Goal: Task Accomplishment & Management: Complete application form

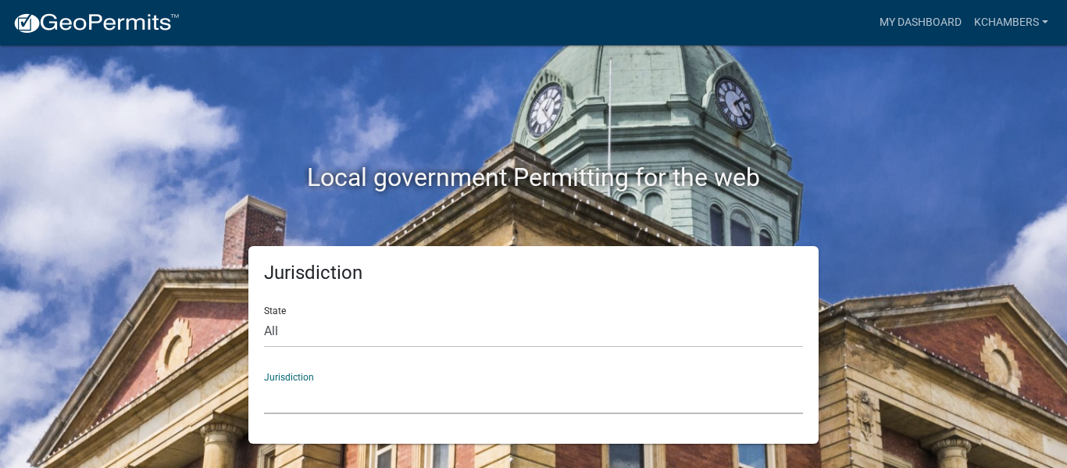
click at [455, 398] on select "[GEOGRAPHIC_DATA], [US_STATE] [GEOGRAPHIC_DATA], [US_STATE][PERSON_NAME][GEOGRA…" at bounding box center [533, 398] width 539 height 32
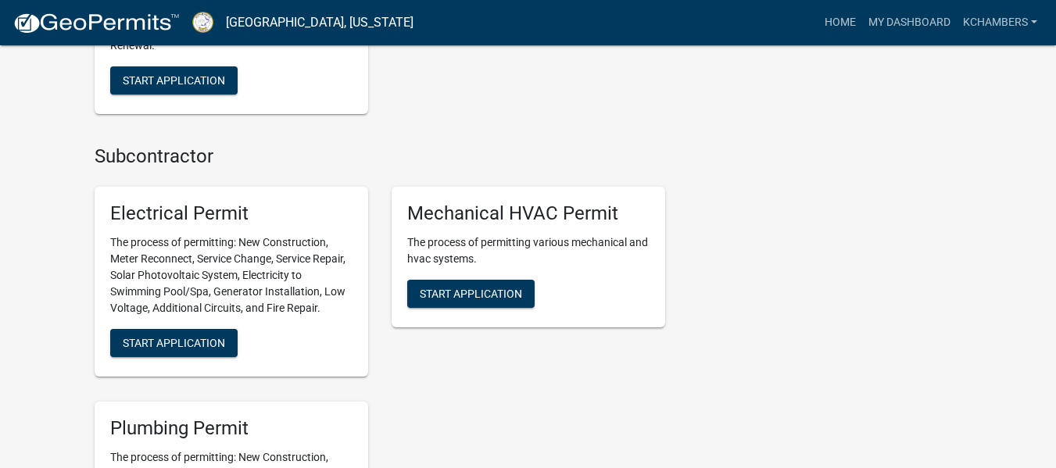
scroll to position [930, 0]
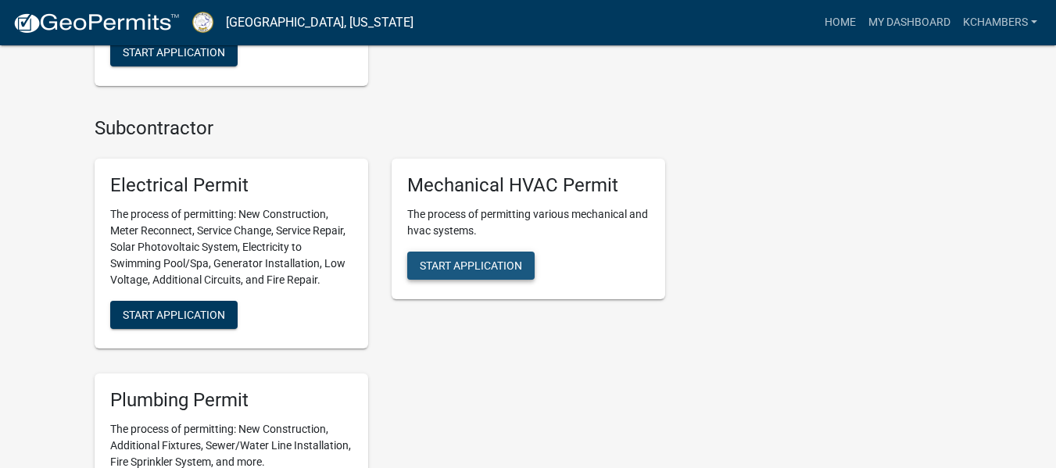
click at [449, 259] on span "Start Application" at bounding box center [471, 265] width 102 height 13
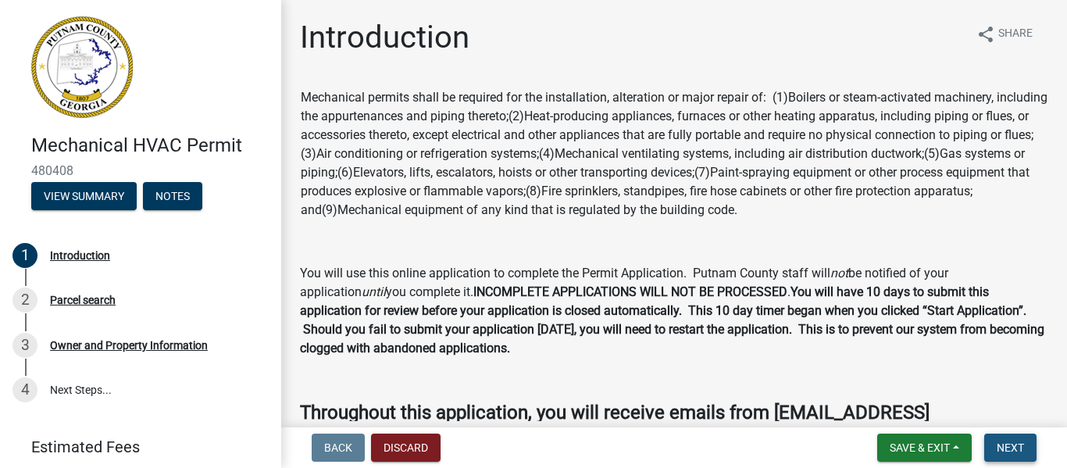
click at [1004, 448] on span "Next" at bounding box center [1010, 447] width 27 height 13
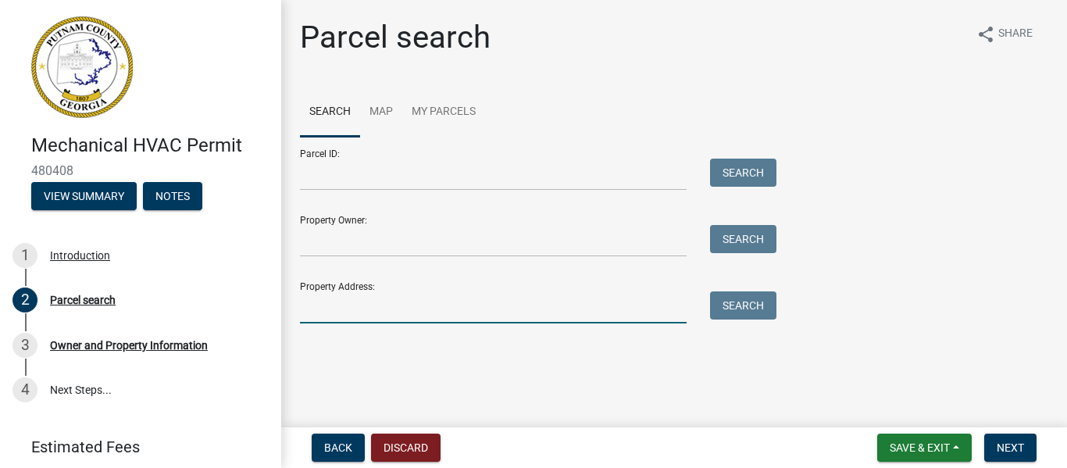
click at [365, 311] on input "Property Address:" at bounding box center [493, 307] width 387 height 32
type input "114 buckhorn"
click at [725, 320] on div "Search" at bounding box center [739, 307] width 82 height 32
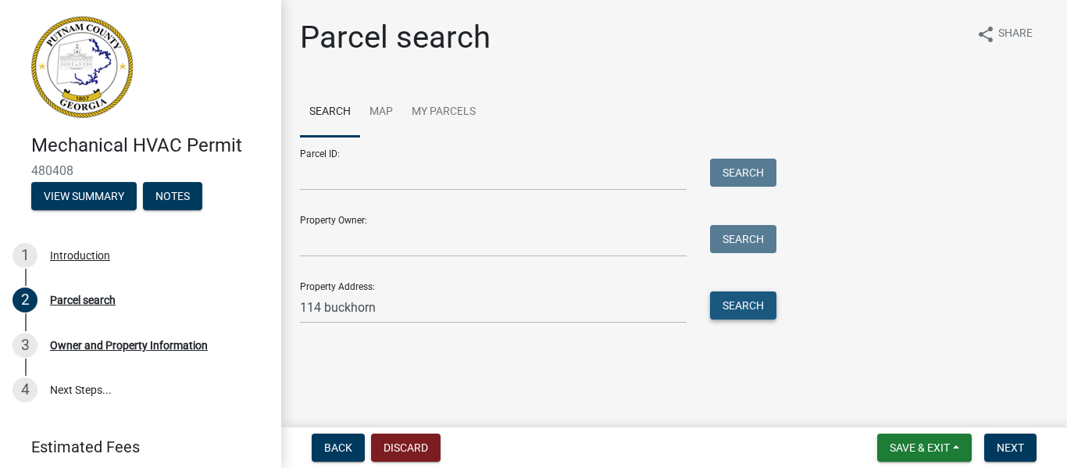
click at [748, 298] on button "Search" at bounding box center [743, 305] width 66 height 28
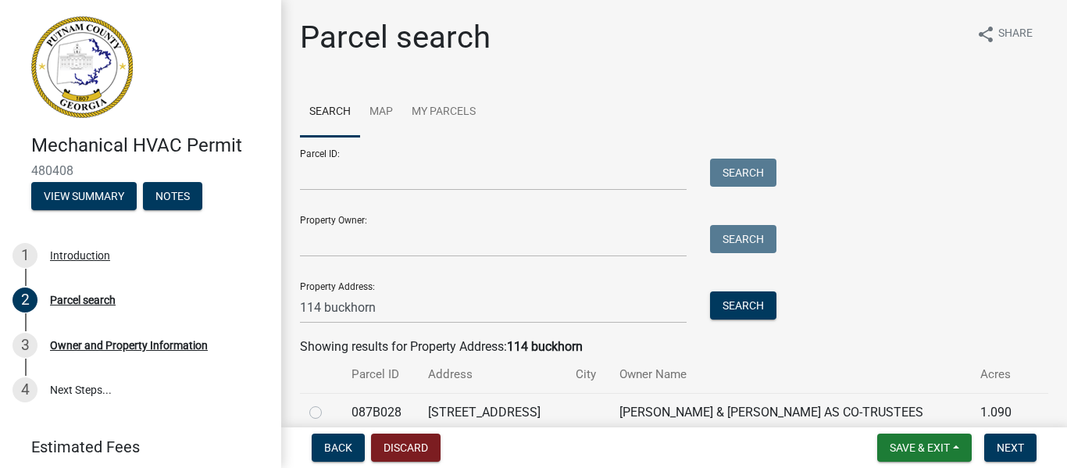
click at [328, 403] on label at bounding box center [328, 403] width 0 height 0
click at [328, 413] on input "radio" at bounding box center [333, 408] width 10 height 10
radio input "true"
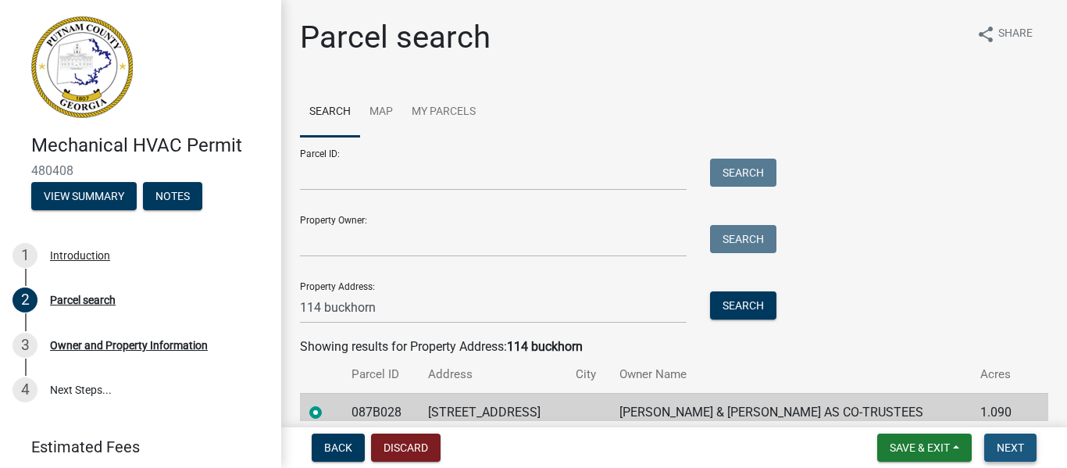
click at [1006, 447] on span "Next" at bounding box center [1010, 447] width 27 height 13
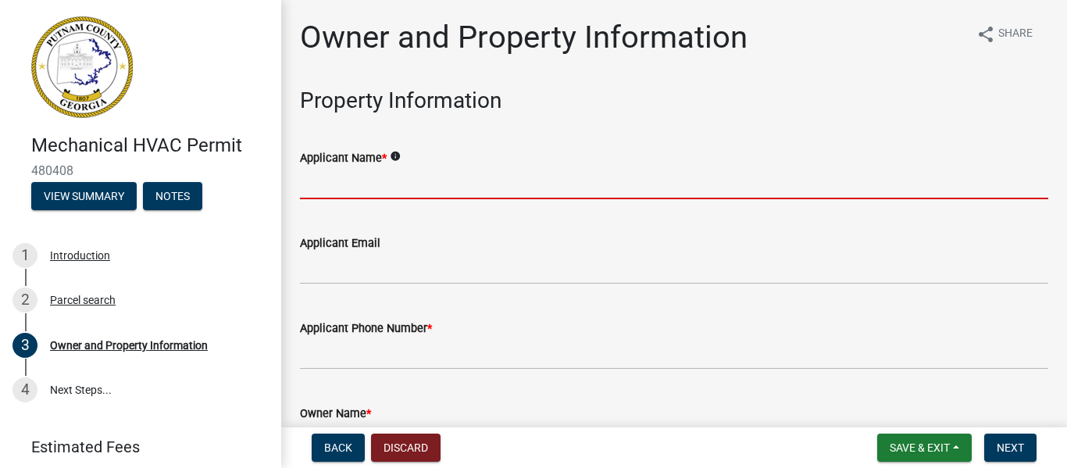
click at [428, 186] on input "Applicant Name *" at bounding box center [674, 183] width 748 height 32
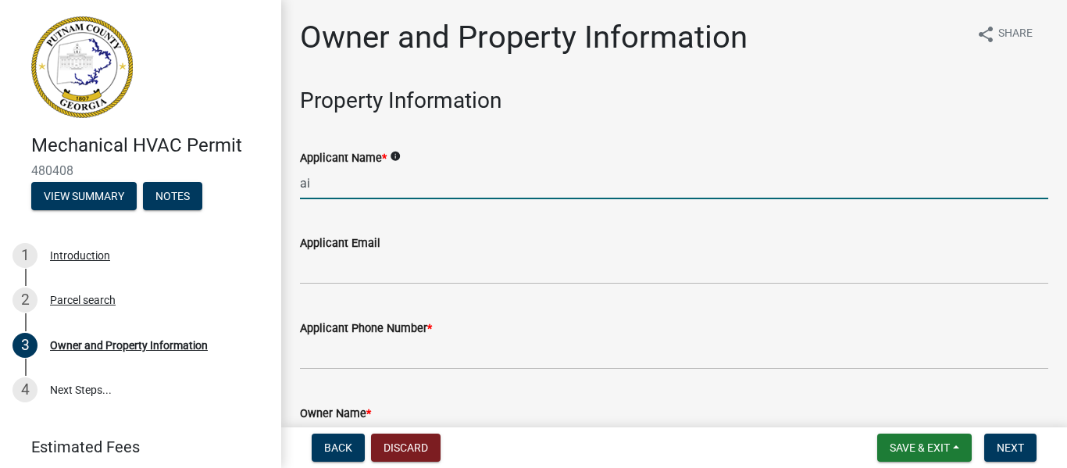
type input "Air Conditioning Specialist"
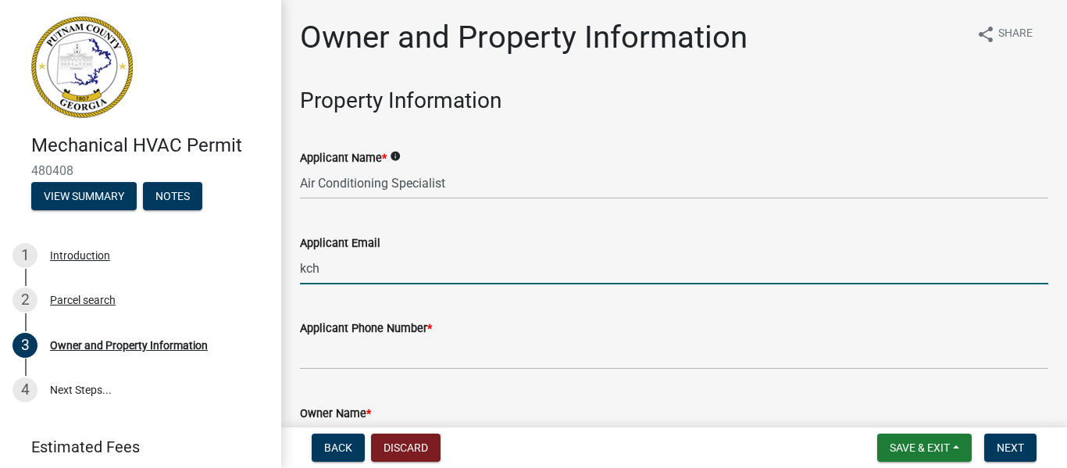
type input "[EMAIL_ADDRESS][DOMAIN_NAME]"
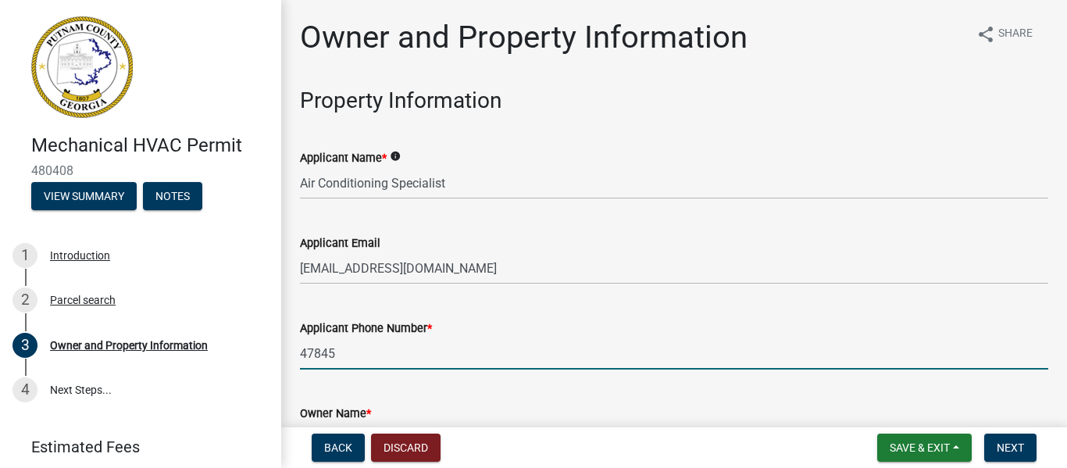
type input "4784543059"
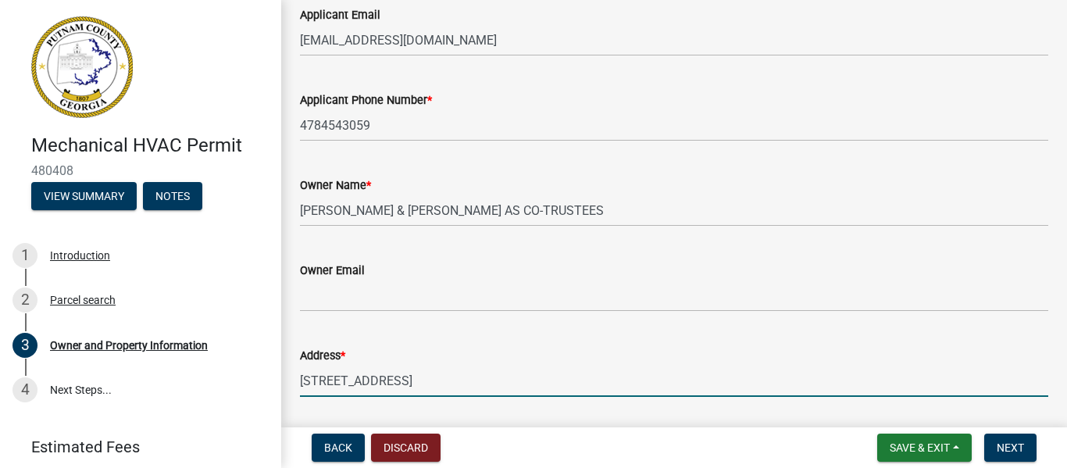
scroll to position [484, 0]
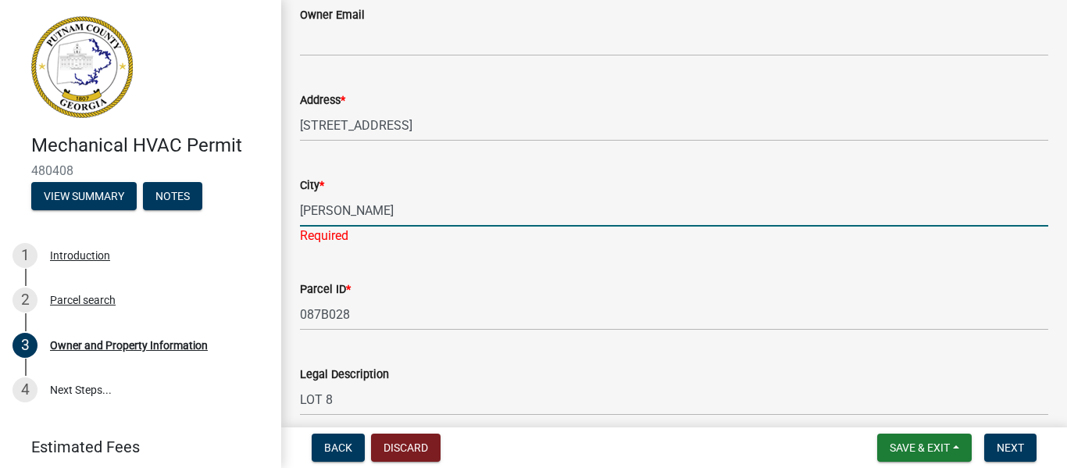
type input "Eatonton"
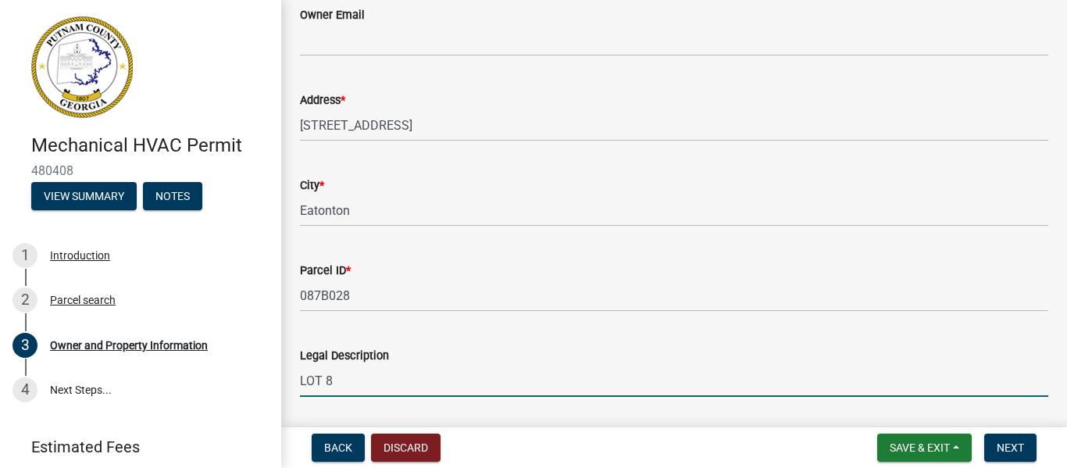
scroll to position [739, 0]
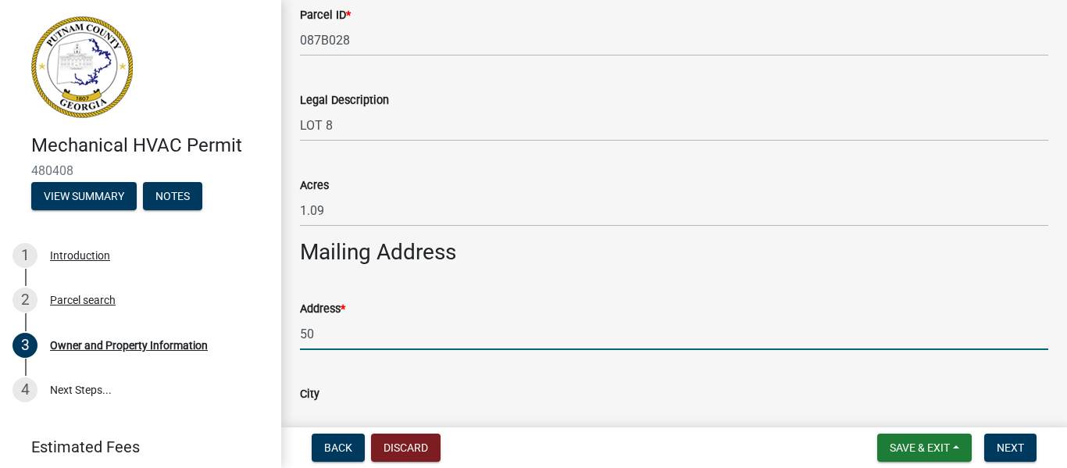
type input "5"
type input "[STREET_ADDRESS]"
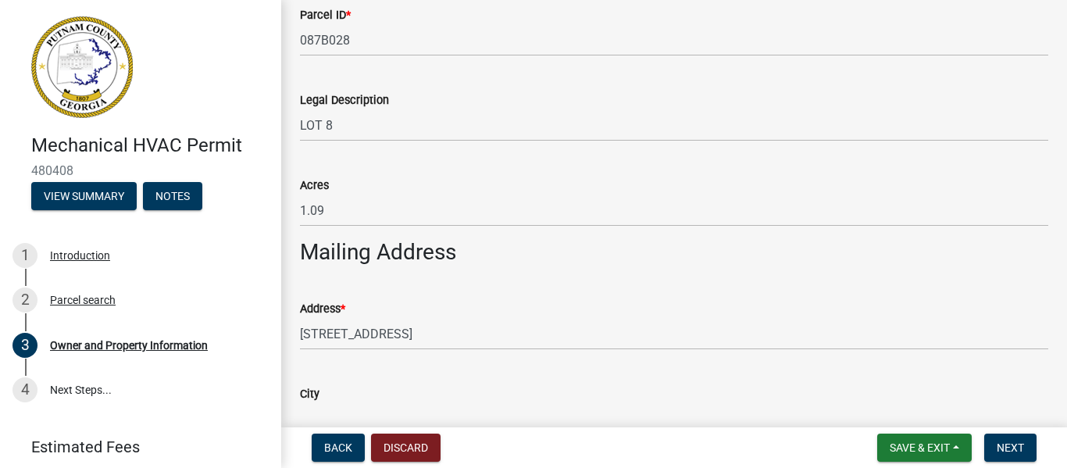
scroll to position [753, 0]
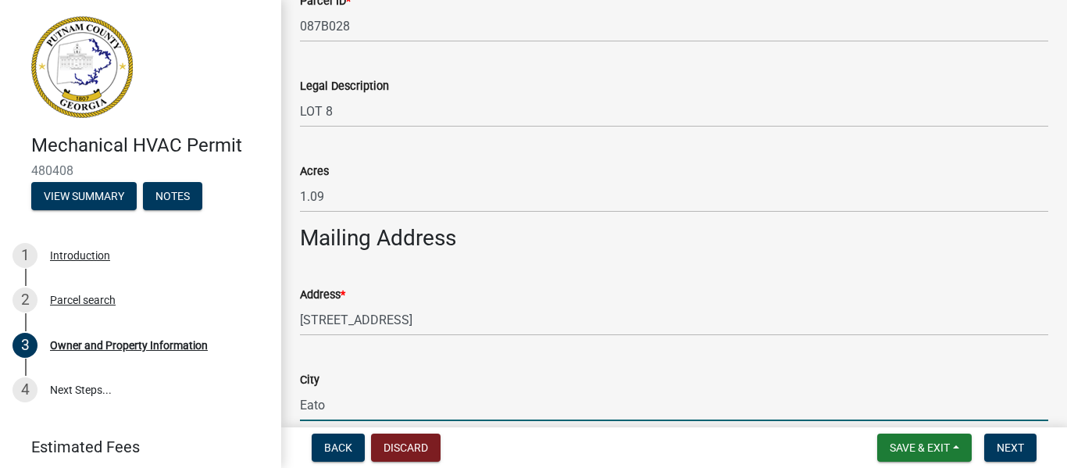
type input "Eatonton"
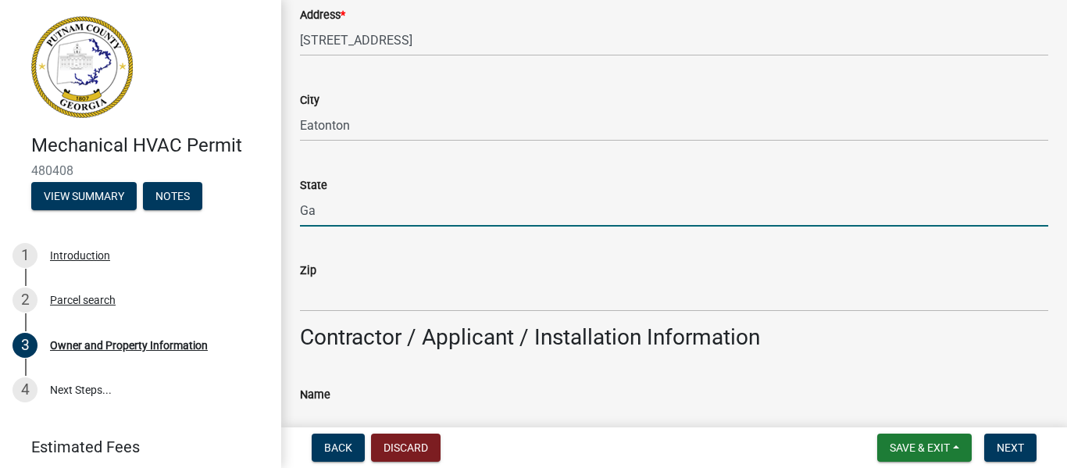
type input "Ga"
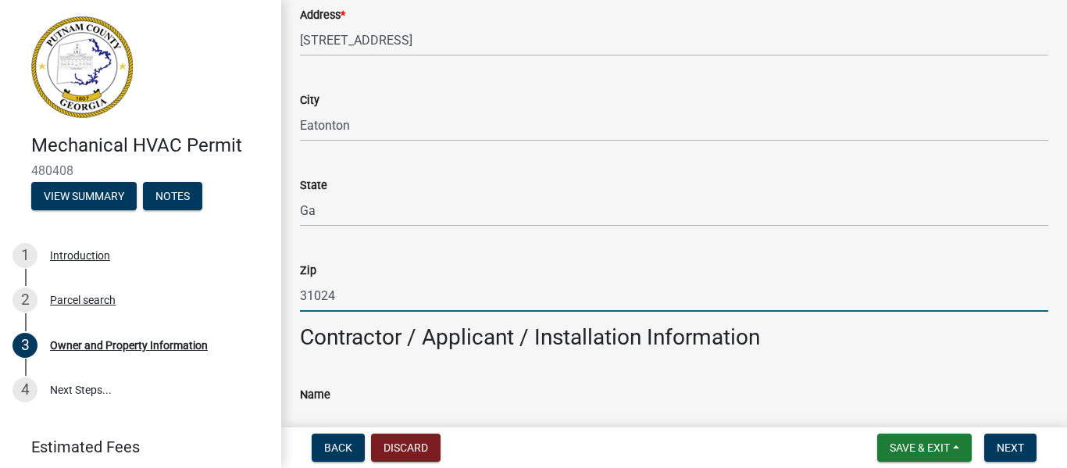
type input "31024"
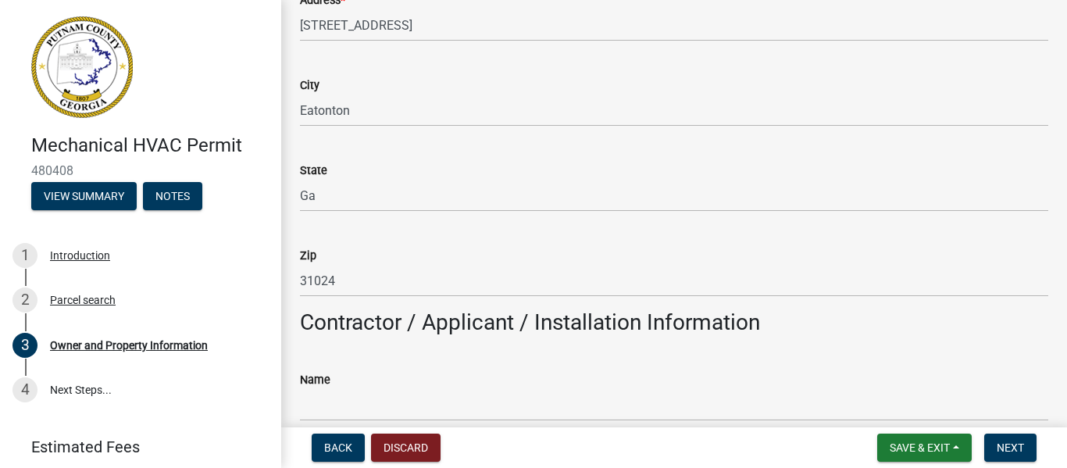
scroll to position [1327, 0]
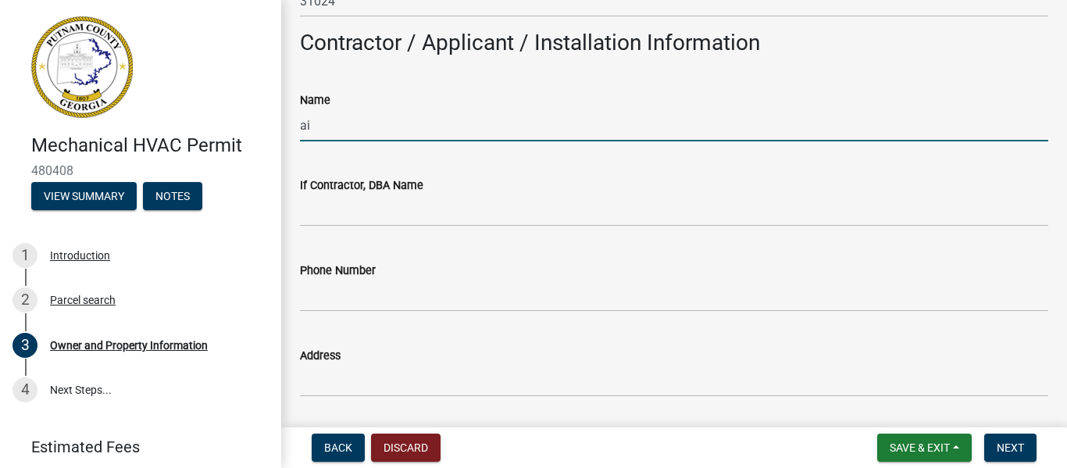
type input "Air Conditioning Specialist"
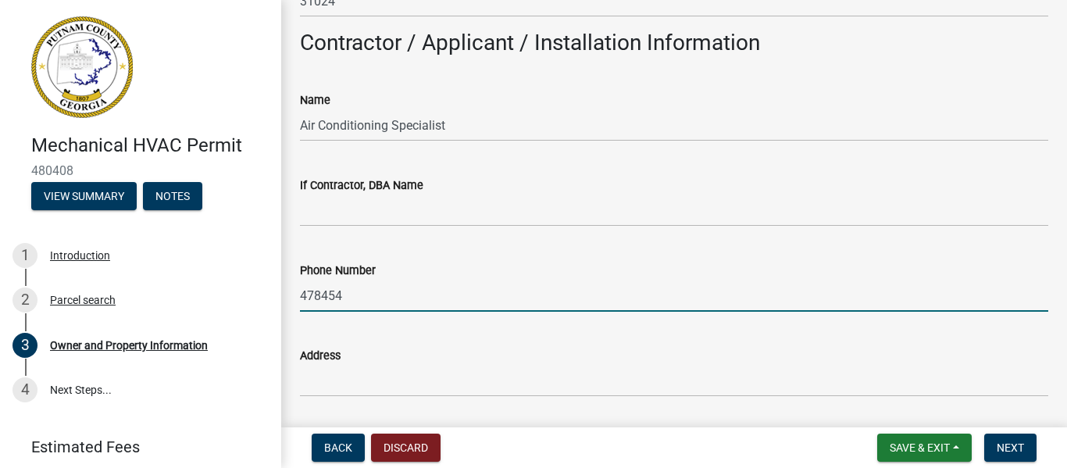
type input "4784543059"
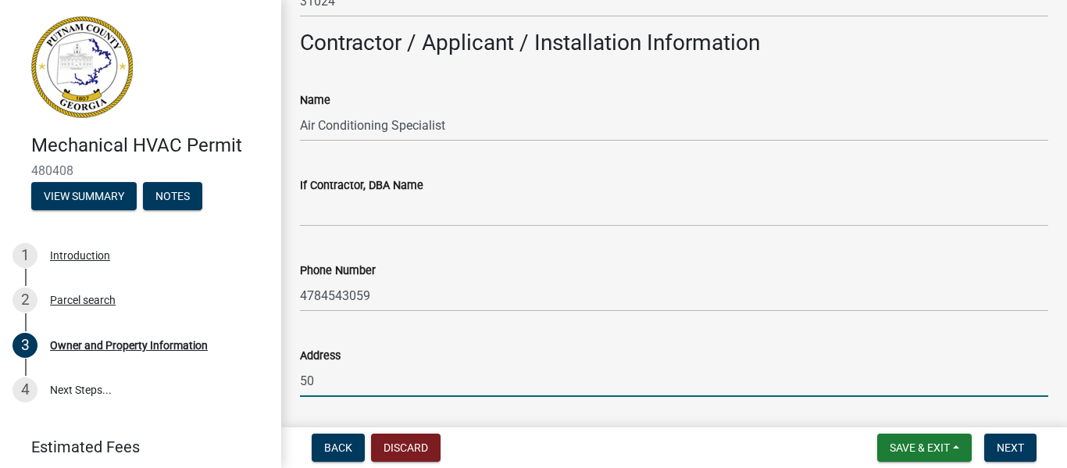
type input "[STREET_ADDRESS]"
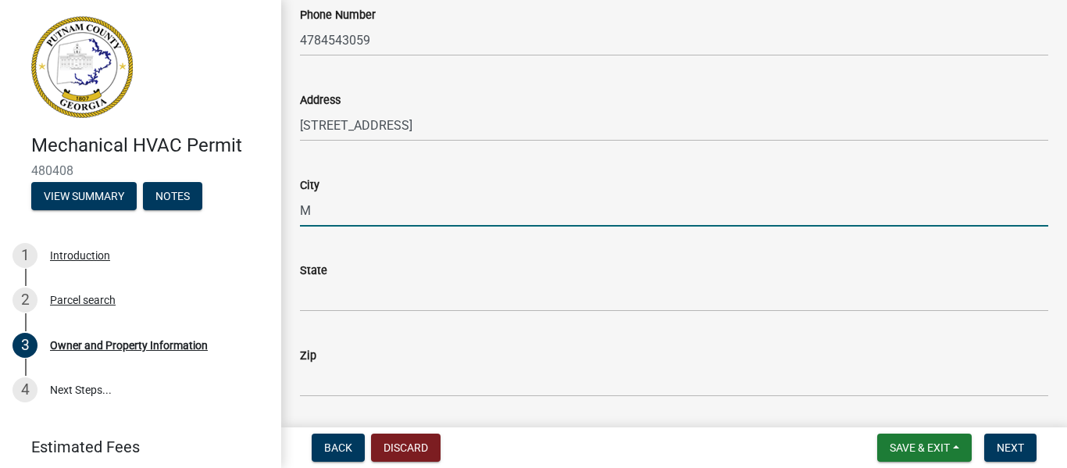
type input "[GEOGRAPHIC_DATA]"
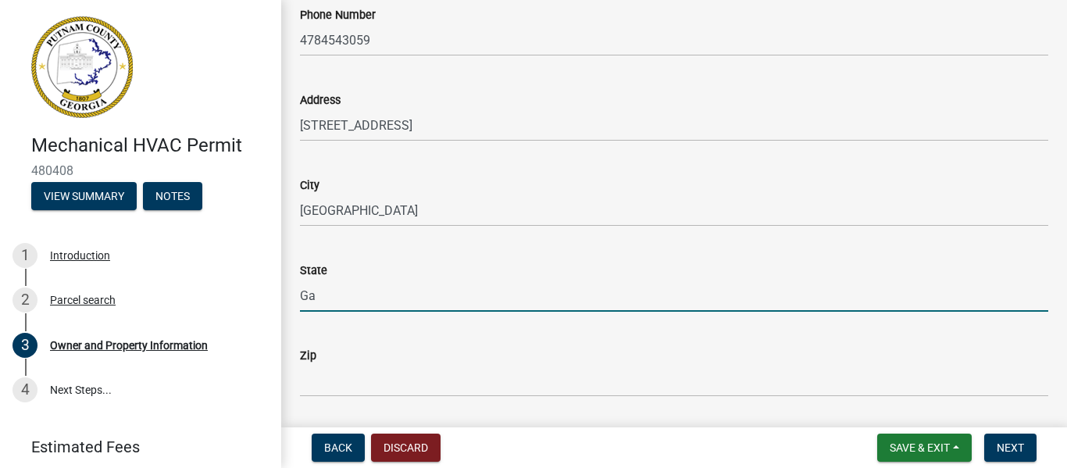
type input "Ga"
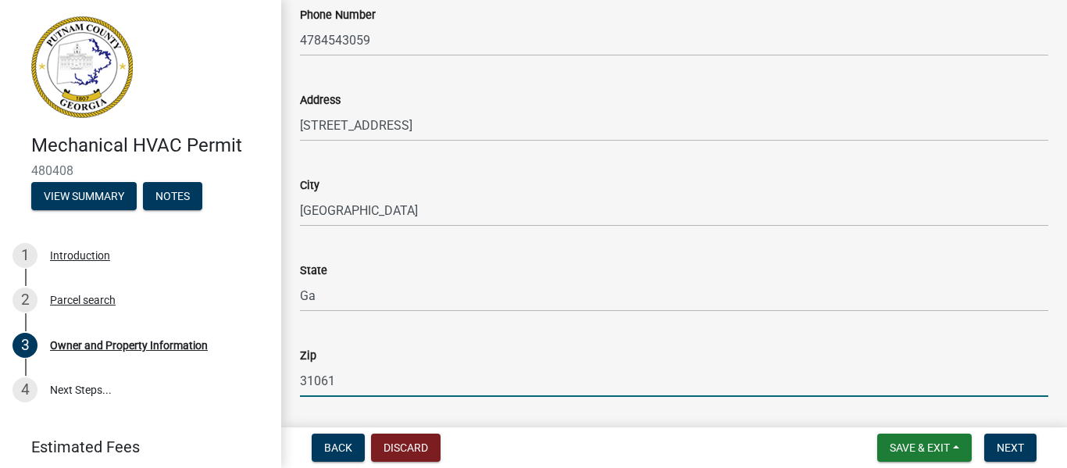
type input "31061"
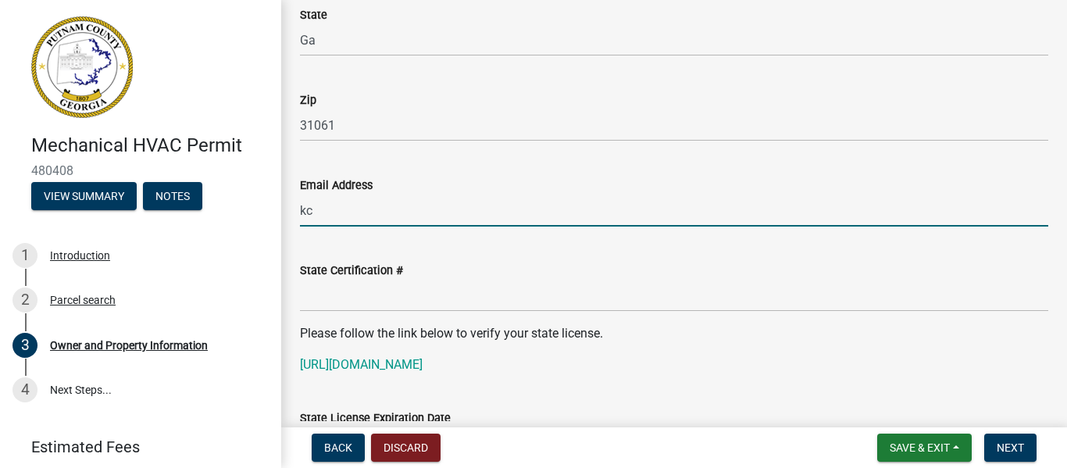
type input "[EMAIL_ADDRESS][DOMAIN_NAME]"
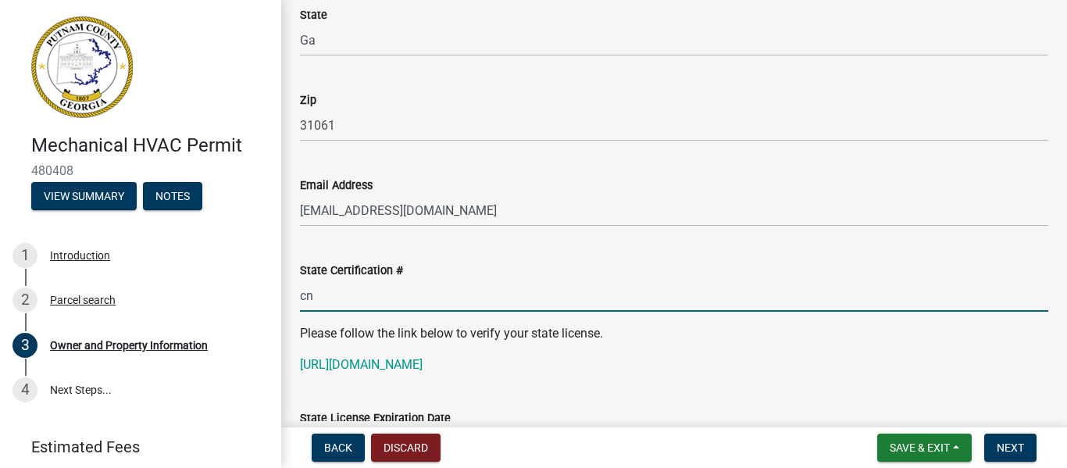
type input "CN209904"
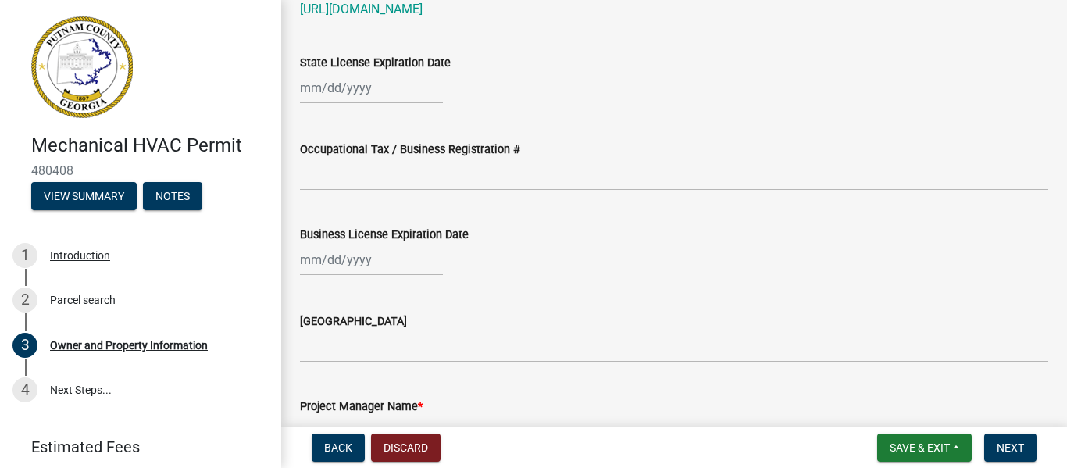
scroll to position [2200, 0]
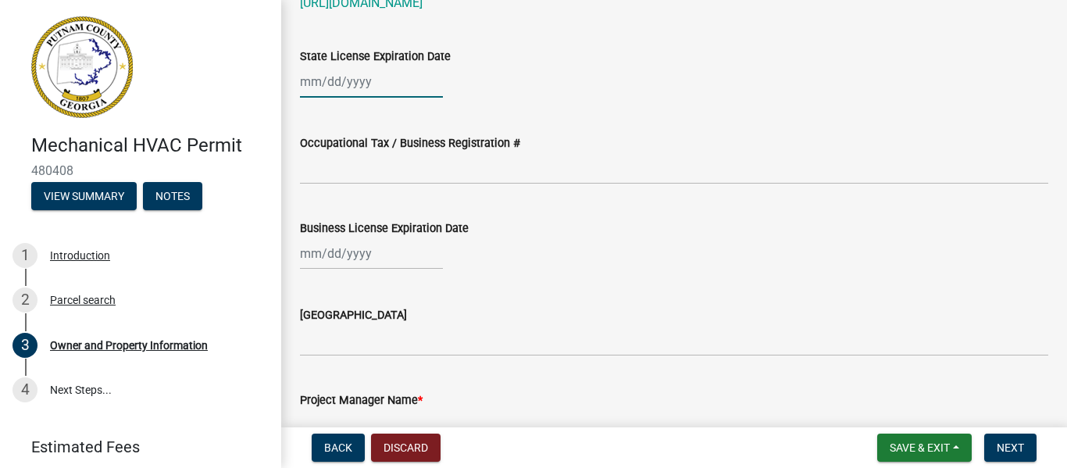
click at [301, 88] on div at bounding box center [371, 82] width 143 height 32
select select "9"
select select "2025"
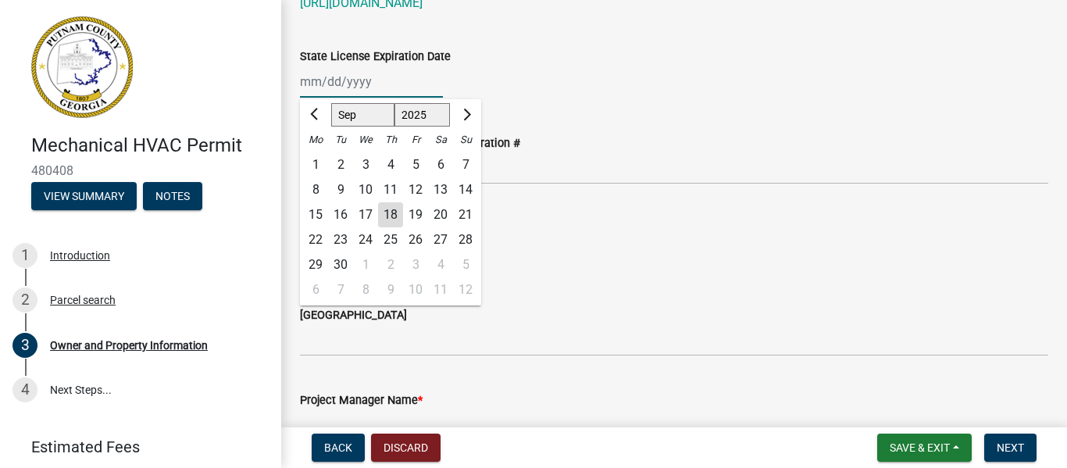
click at [309, 84] on input "State License Expiration Date" at bounding box center [371, 82] width 143 height 32
type input "[DATE]"
click at [529, 127] on div "Occupational Tax / Business Registration #" at bounding box center [674, 148] width 748 height 73
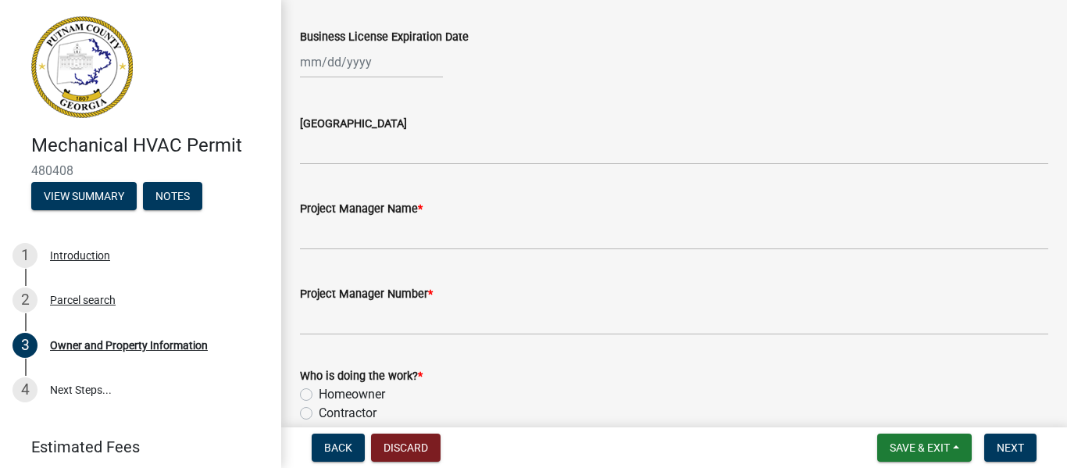
scroll to position [2424, 0]
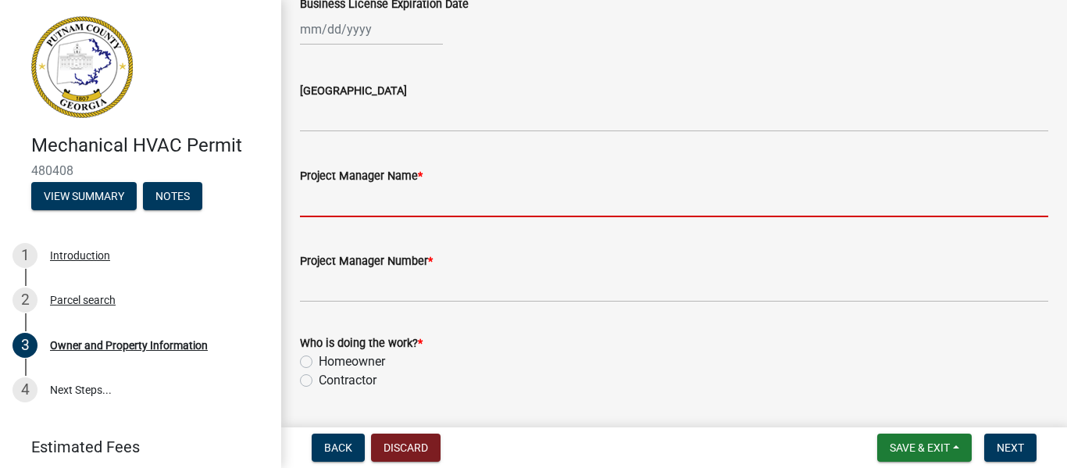
click at [327, 214] on input "Project Manager Name *" at bounding box center [674, 201] width 748 height 32
type input "[PERSON_NAME]"
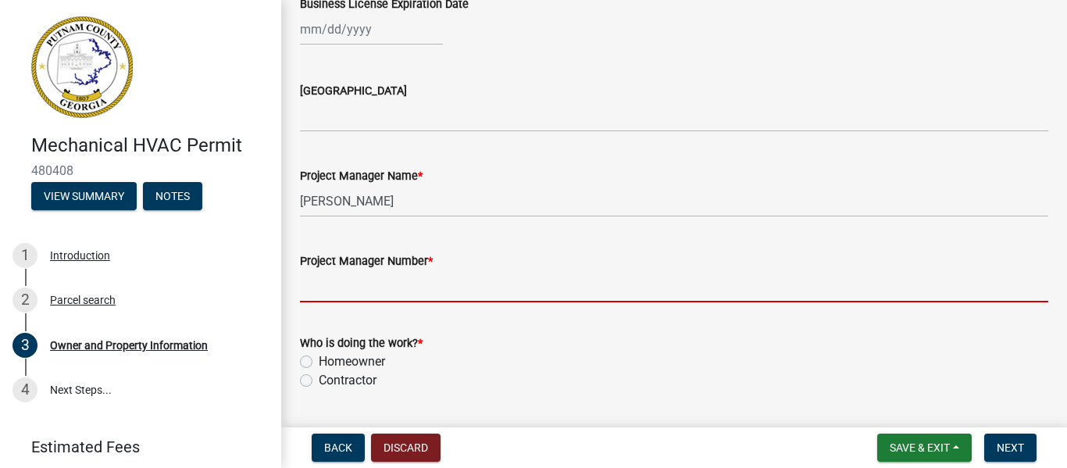
click at [341, 296] on input "Project Manager Number *" at bounding box center [674, 286] width 748 height 32
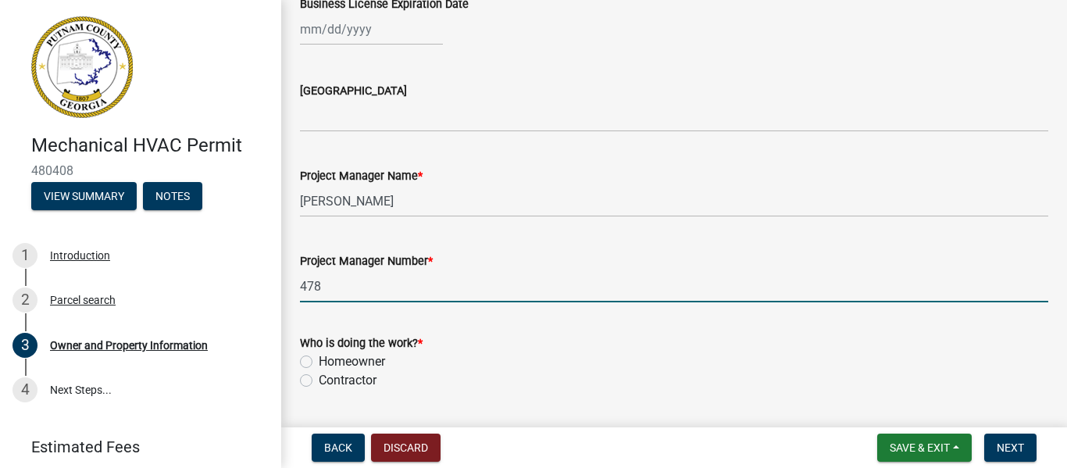
type input "4784543059"
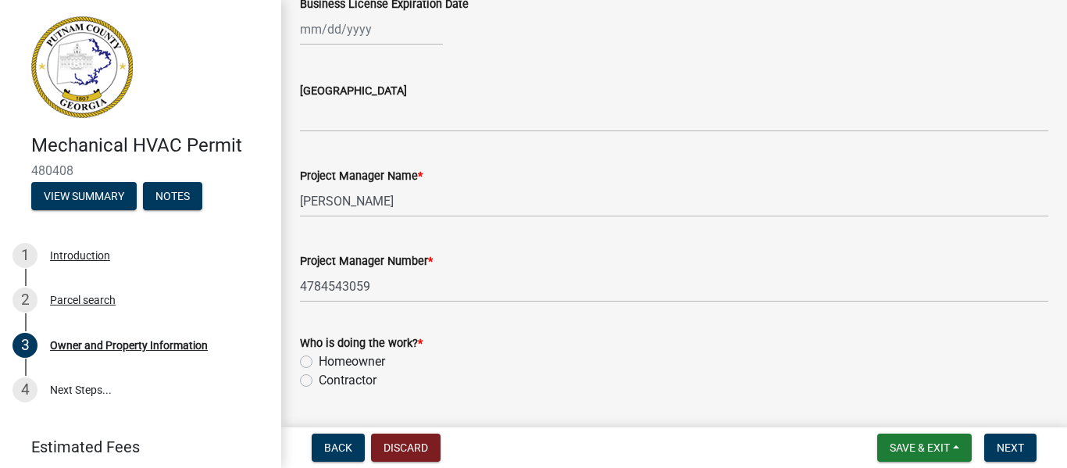
click at [319, 382] on label "Contractor" at bounding box center [348, 380] width 58 height 19
click at [319, 381] on input "Contractor" at bounding box center [324, 376] width 10 height 10
radio input "true"
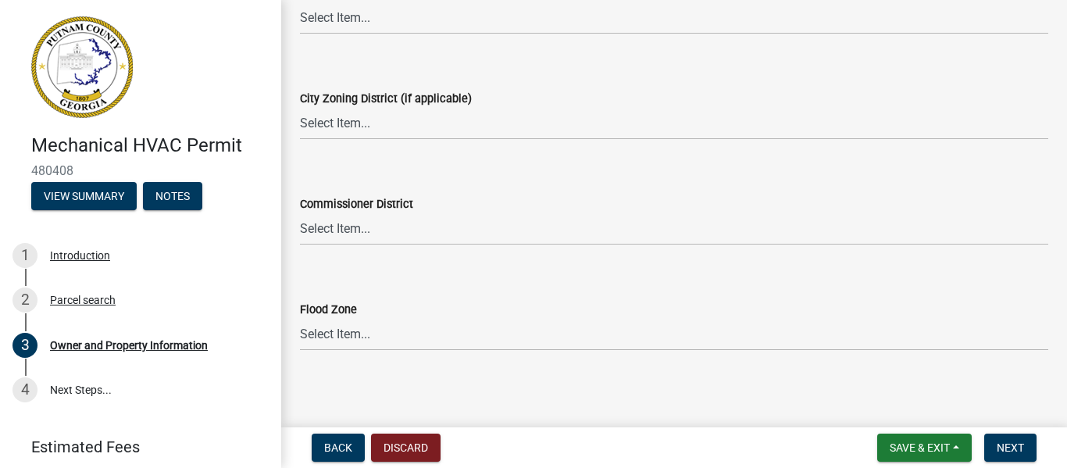
scroll to position [2890, 0]
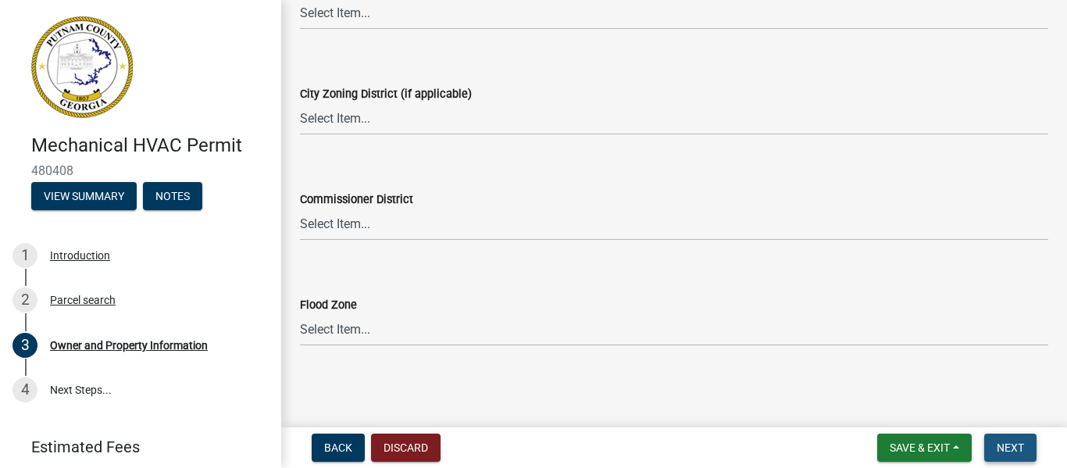
click at [1010, 439] on button "Next" at bounding box center [1010, 448] width 52 height 28
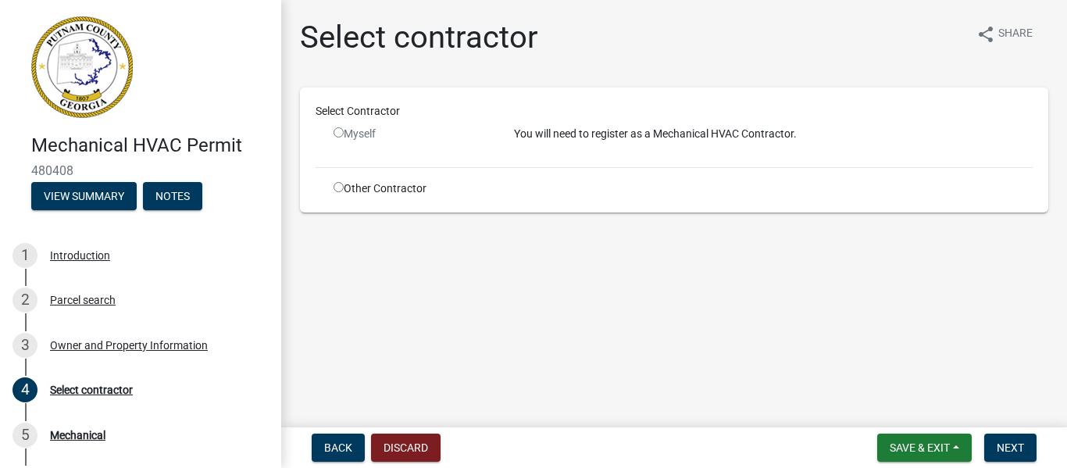
click at [339, 187] on input "radio" at bounding box center [339, 187] width 10 height 10
radio input "true"
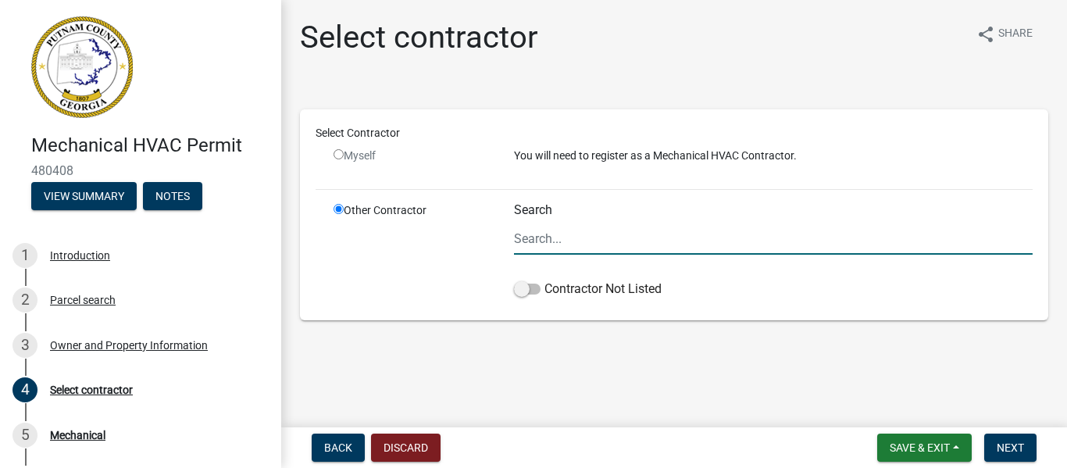
click at [529, 242] on input "Search" at bounding box center [773, 239] width 519 height 32
type input "Air Conditioning Specialist"
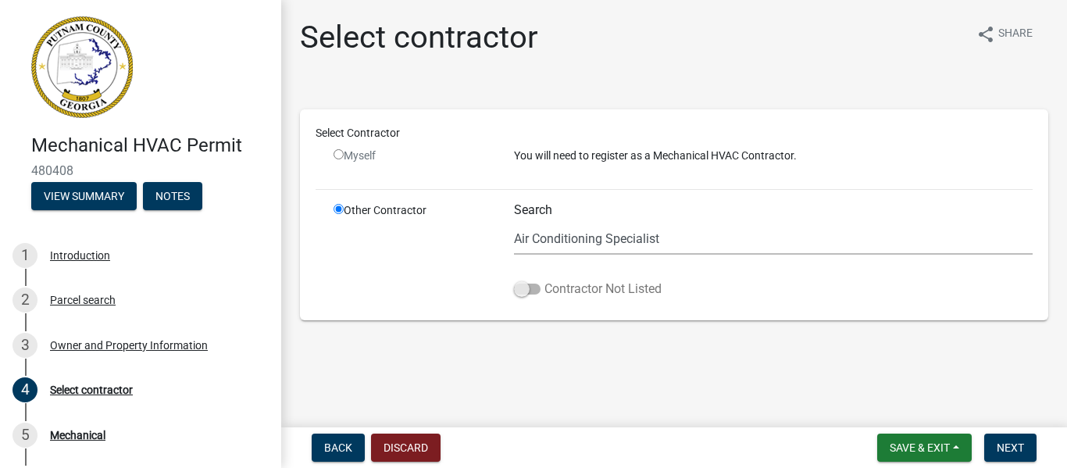
click at [520, 294] on span at bounding box center [527, 289] width 27 height 11
click at [545, 280] on input "Contractor Not Listed" at bounding box center [545, 280] width 0 height 0
click at [1014, 442] on span "Next" at bounding box center [1010, 447] width 27 height 13
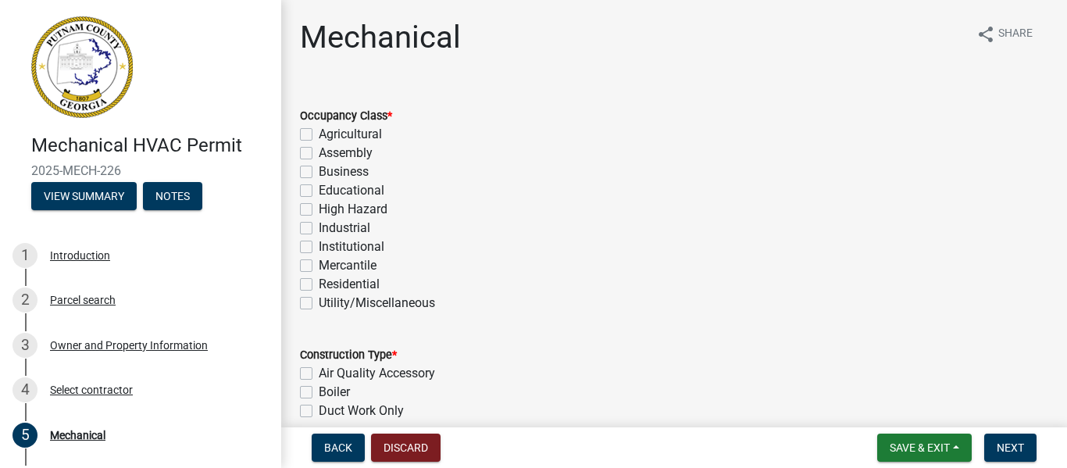
click at [319, 283] on label "Residential" at bounding box center [349, 284] width 61 height 19
click at [319, 283] on input "Residential" at bounding box center [324, 280] width 10 height 10
checkbox input "true"
checkbox input "false"
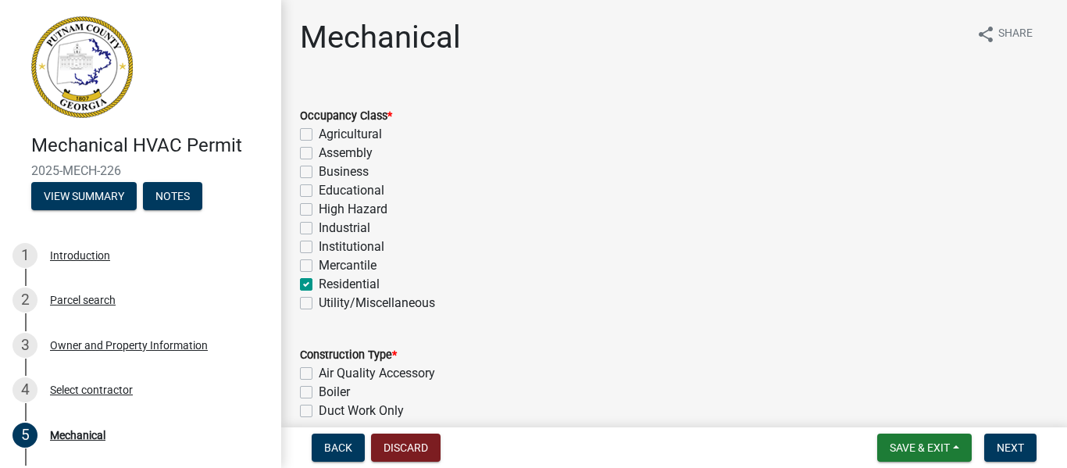
checkbox input "false"
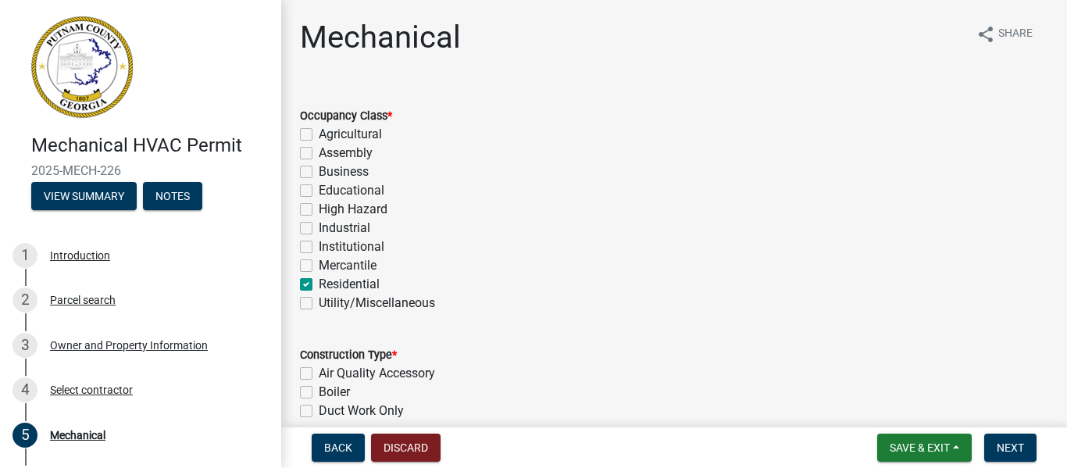
checkbox input "false"
checkbox input "true"
checkbox input "false"
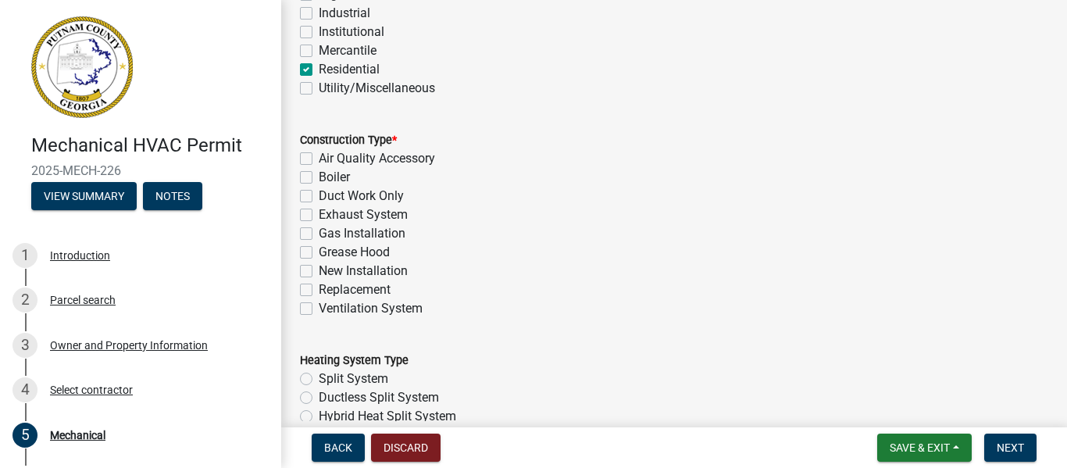
scroll to position [218, 0]
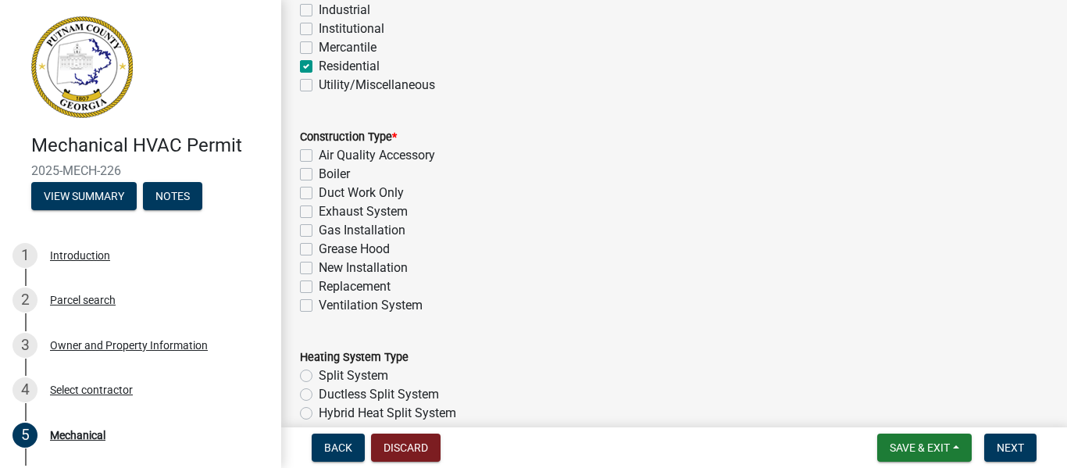
click at [338, 265] on label "New Installation" at bounding box center [363, 268] width 89 height 19
click at [329, 265] on input "New Installation" at bounding box center [324, 264] width 10 height 10
checkbox input "true"
checkbox input "false"
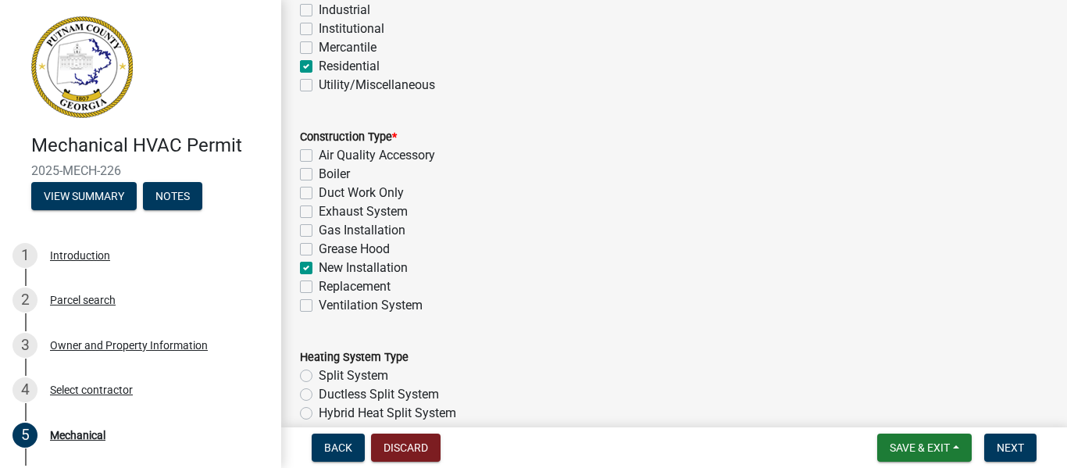
checkbox input "false"
checkbox input "true"
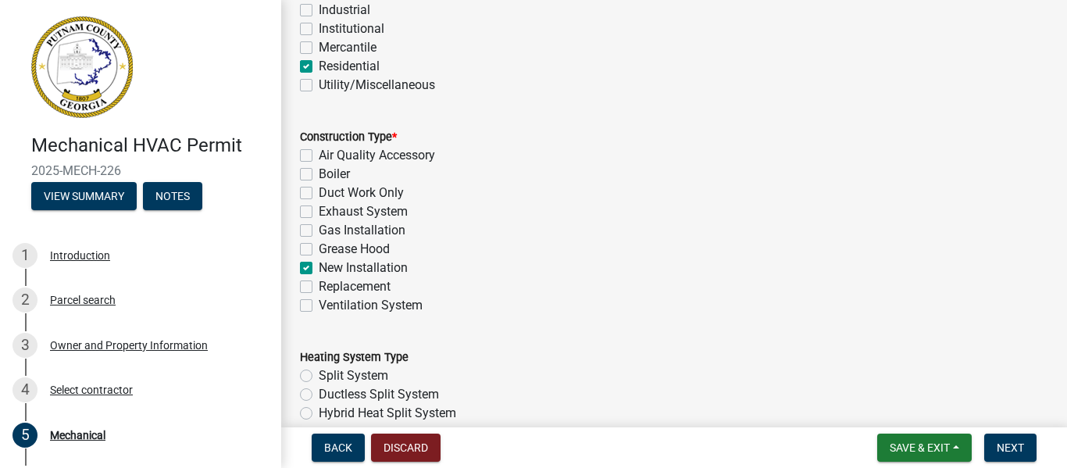
checkbox input "false"
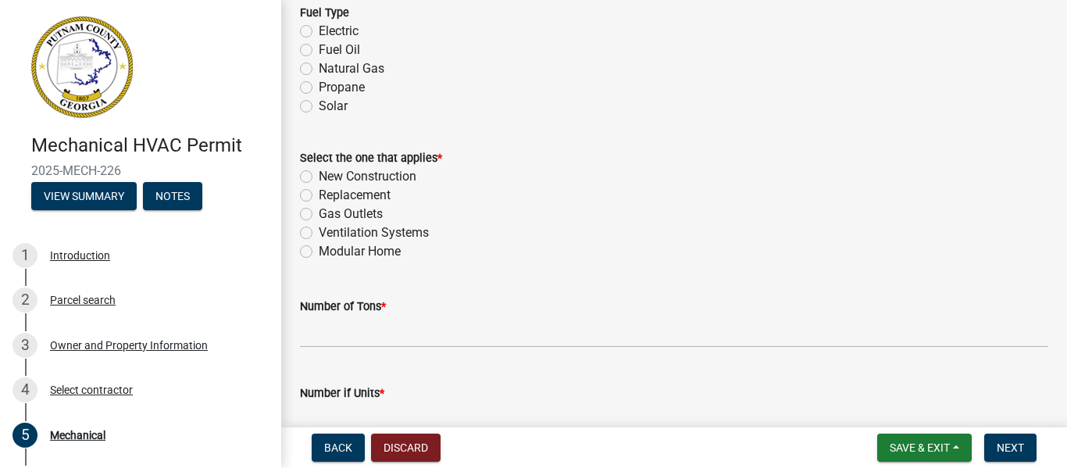
scroll to position [781, 0]
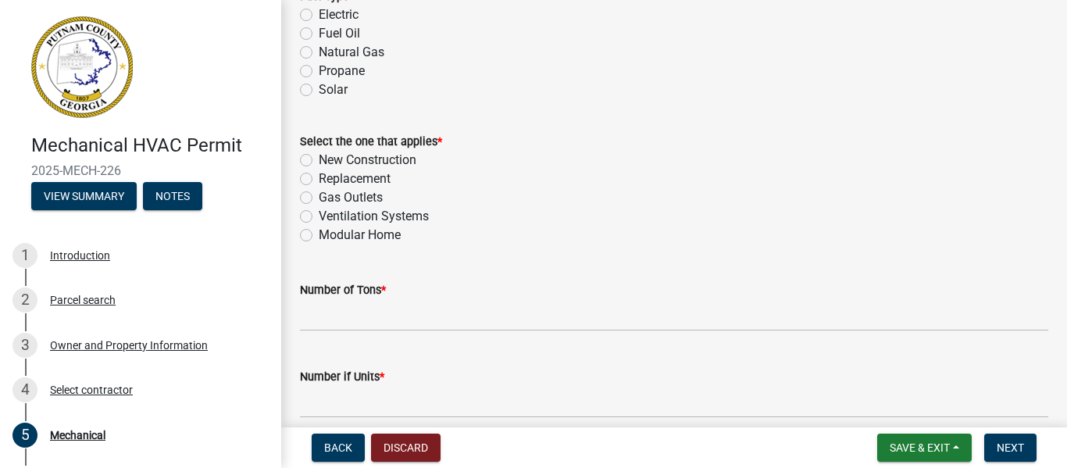
click at [397, 163] on label "New Construction" at bounding box center [368, 160] width 98 height 19
click at [329, 161] on input "New Construction" at bounding box center [324, 156] width 10 height 10
radio input "true"
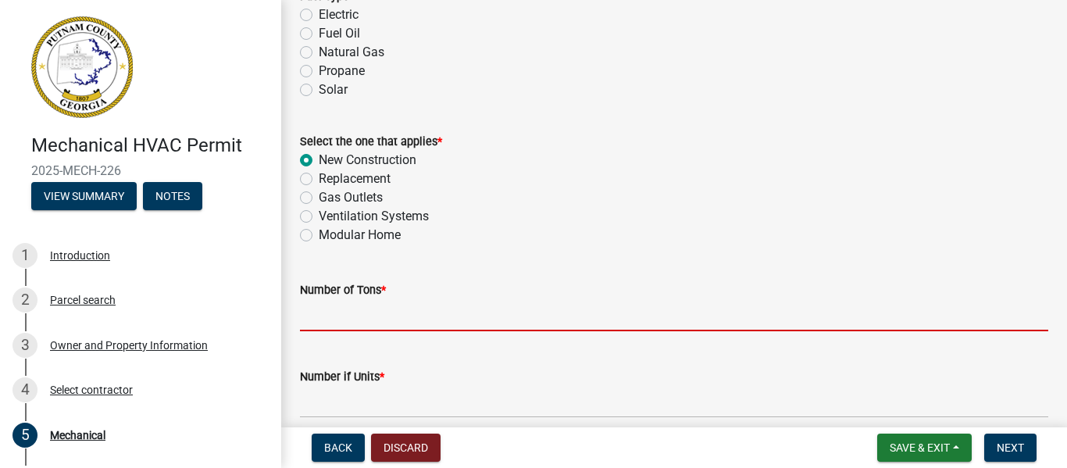
click at [363, 310] on input "text" at bounding box center [674, 315] width 748 height 32
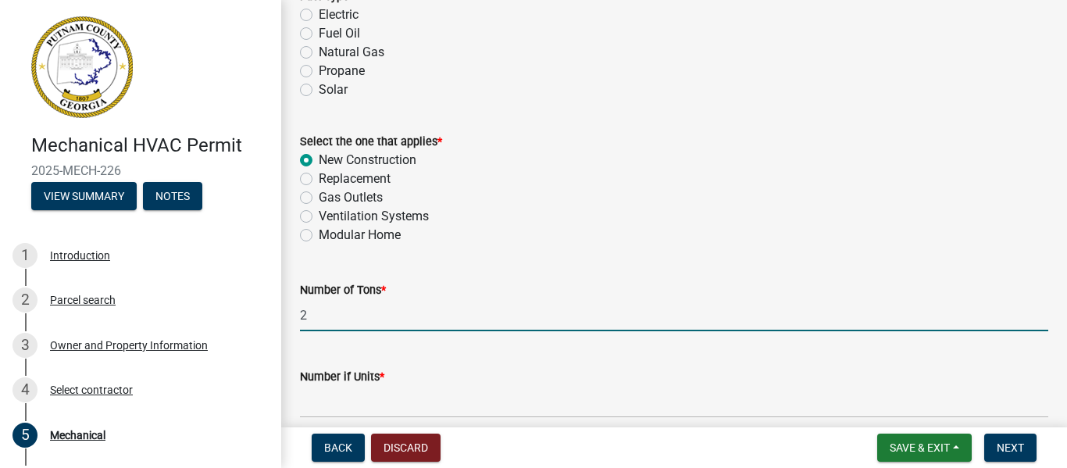
type input "2"
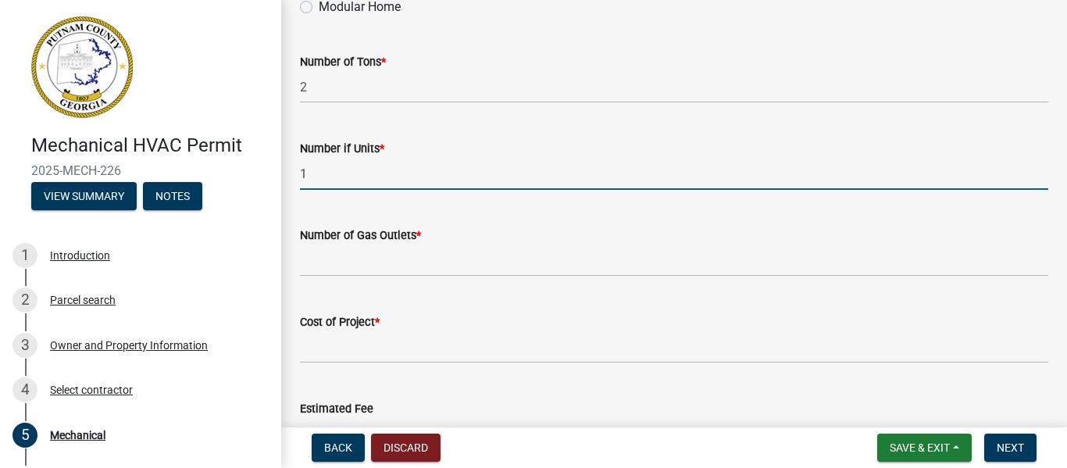
scroll to position [1057, 0]
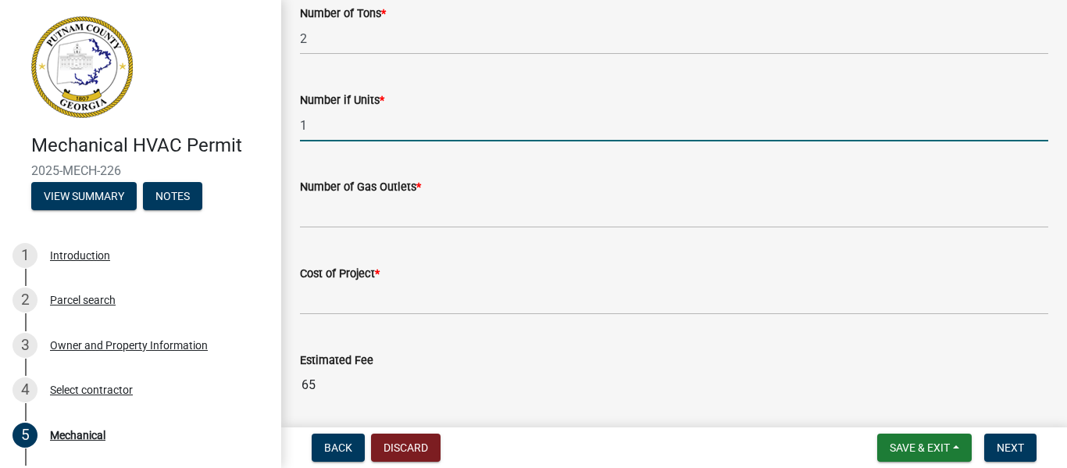
type input "1"
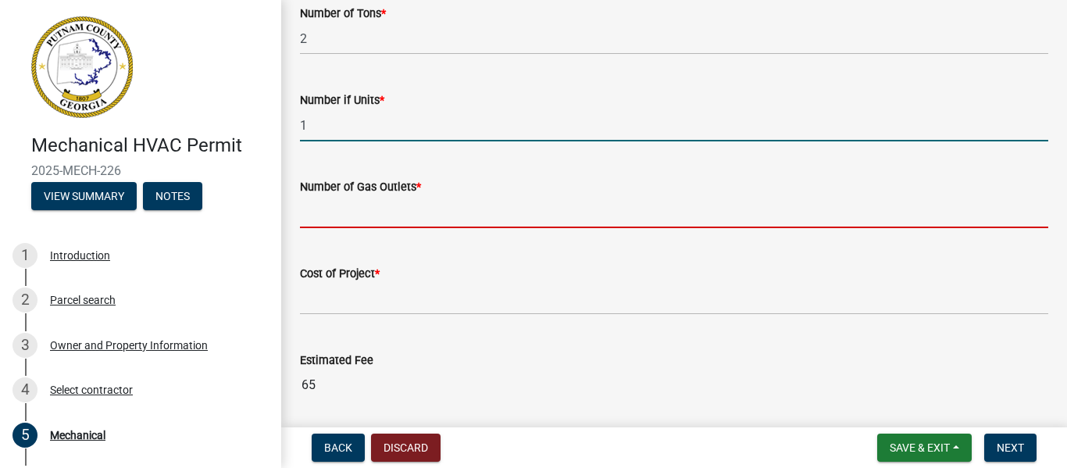
click at [468, 205] on input "text" at bounding box center [674, 212] width 748 height 32
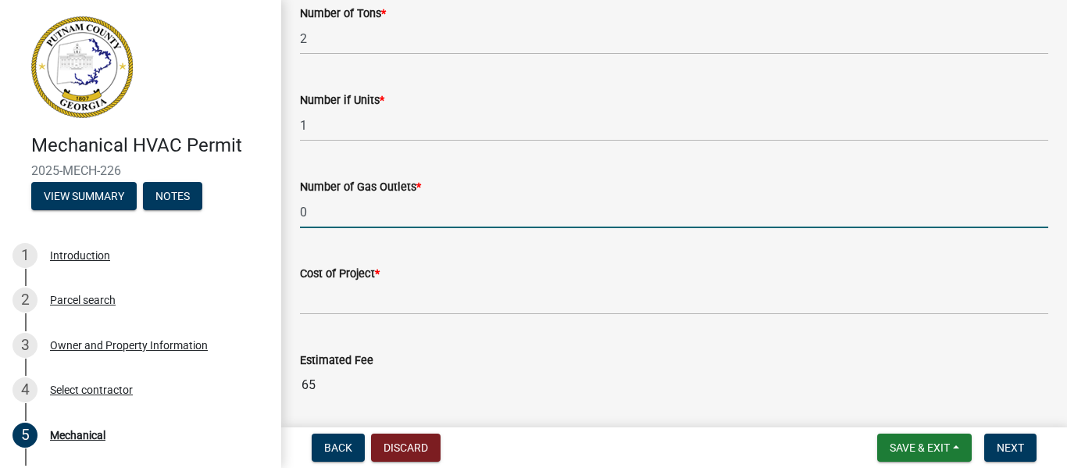
type input "0"
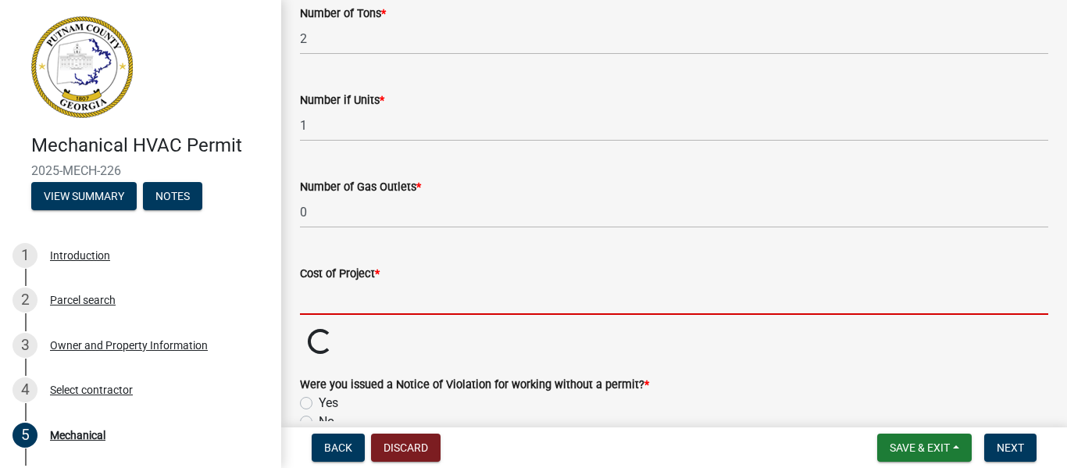
click at [365, 292] on input "text" at bounding box center [674, 299] width 748 height 32
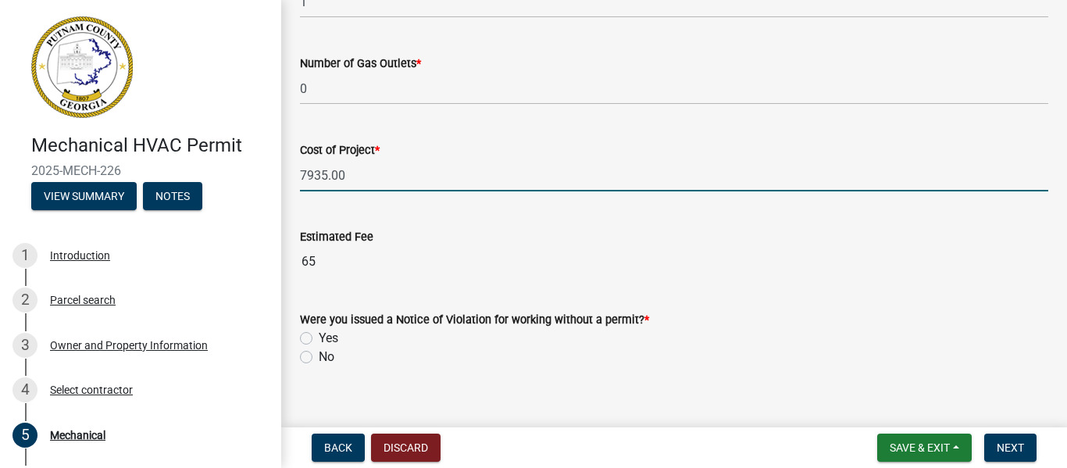
scroll to position [1213, 0]
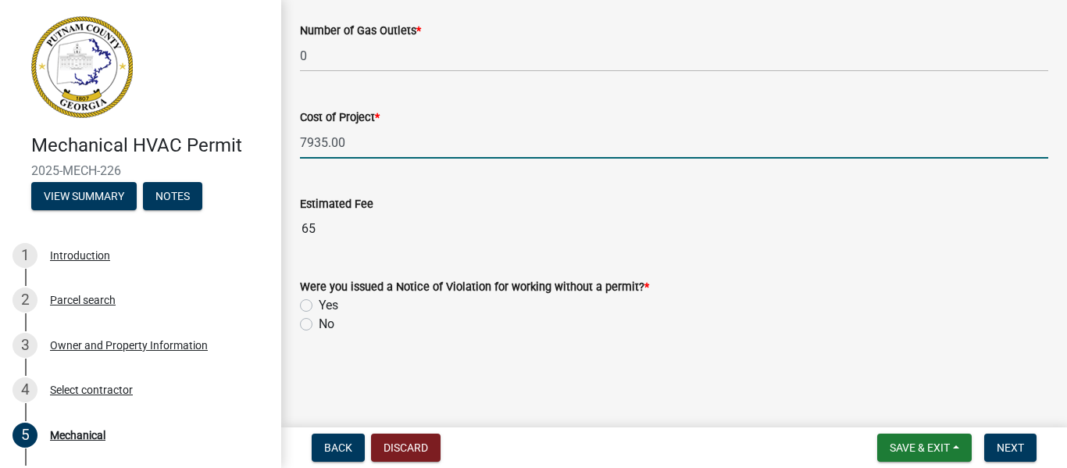
type input "7935"
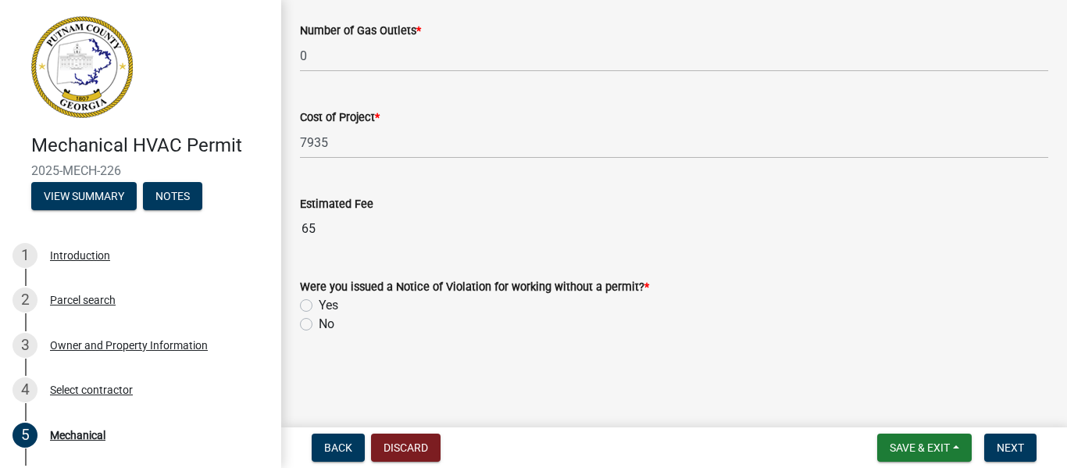
click at [319, 326] on label "No" at bounding box center [327, 324] width 16 height 19
click at [319, 325] on input "No" at bounding box center [324, 320] width 10 height 10
radio input "true"
click at [1016, 445] on span "Next" at bounding box center [1010, 447] width 27 height 13
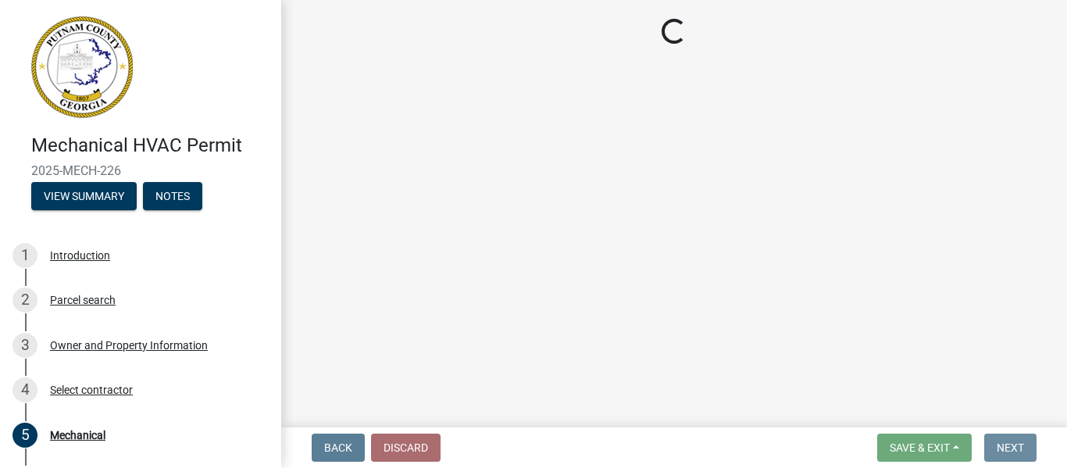
scroll to position [0, 0]
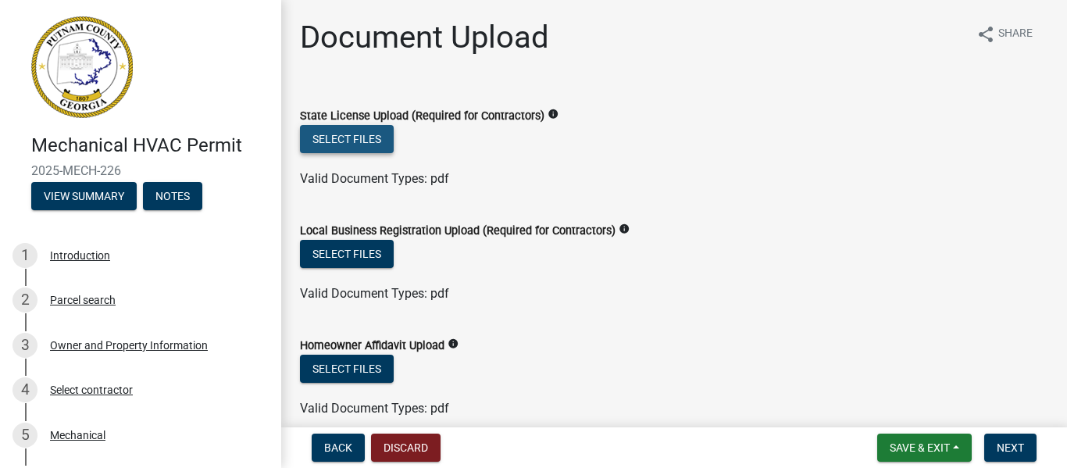
click at [368, 134] on button "Select files" at bounding box center [347, 139] width 94 height 28
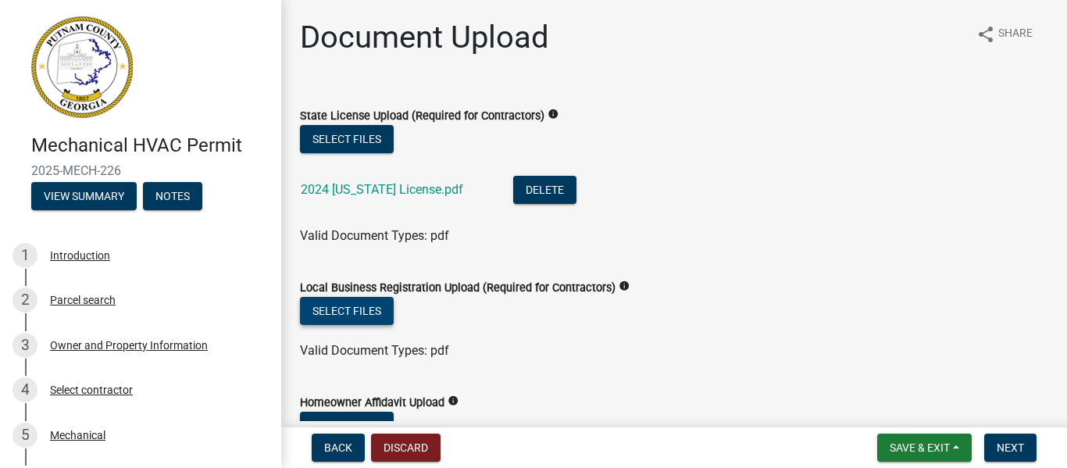
click at [361, 316] on button "Select files" at bounding box center [347, 311] width 94 height 28
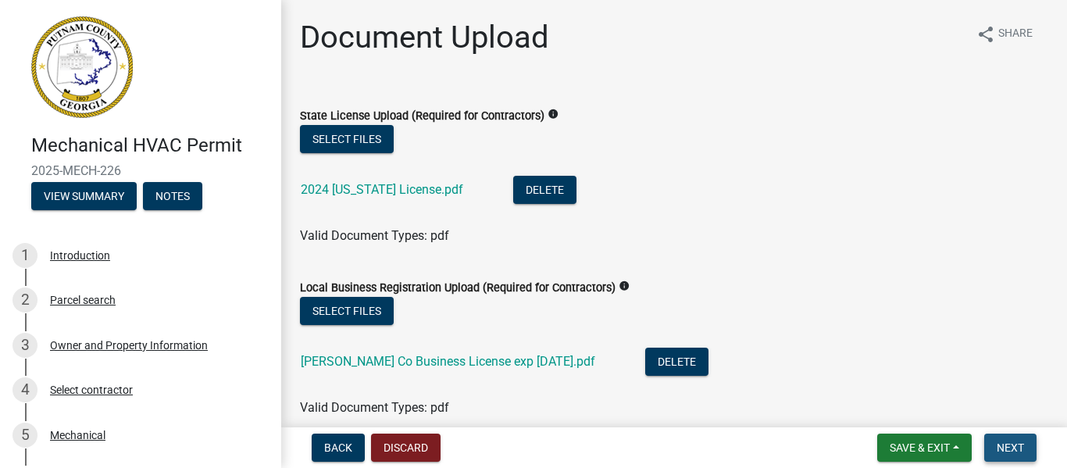
click at [1018, 444] on span "Next" at bounding box center [1010, 447] width 27 height 13
